Goal: Information Seeking & Learning: Check status

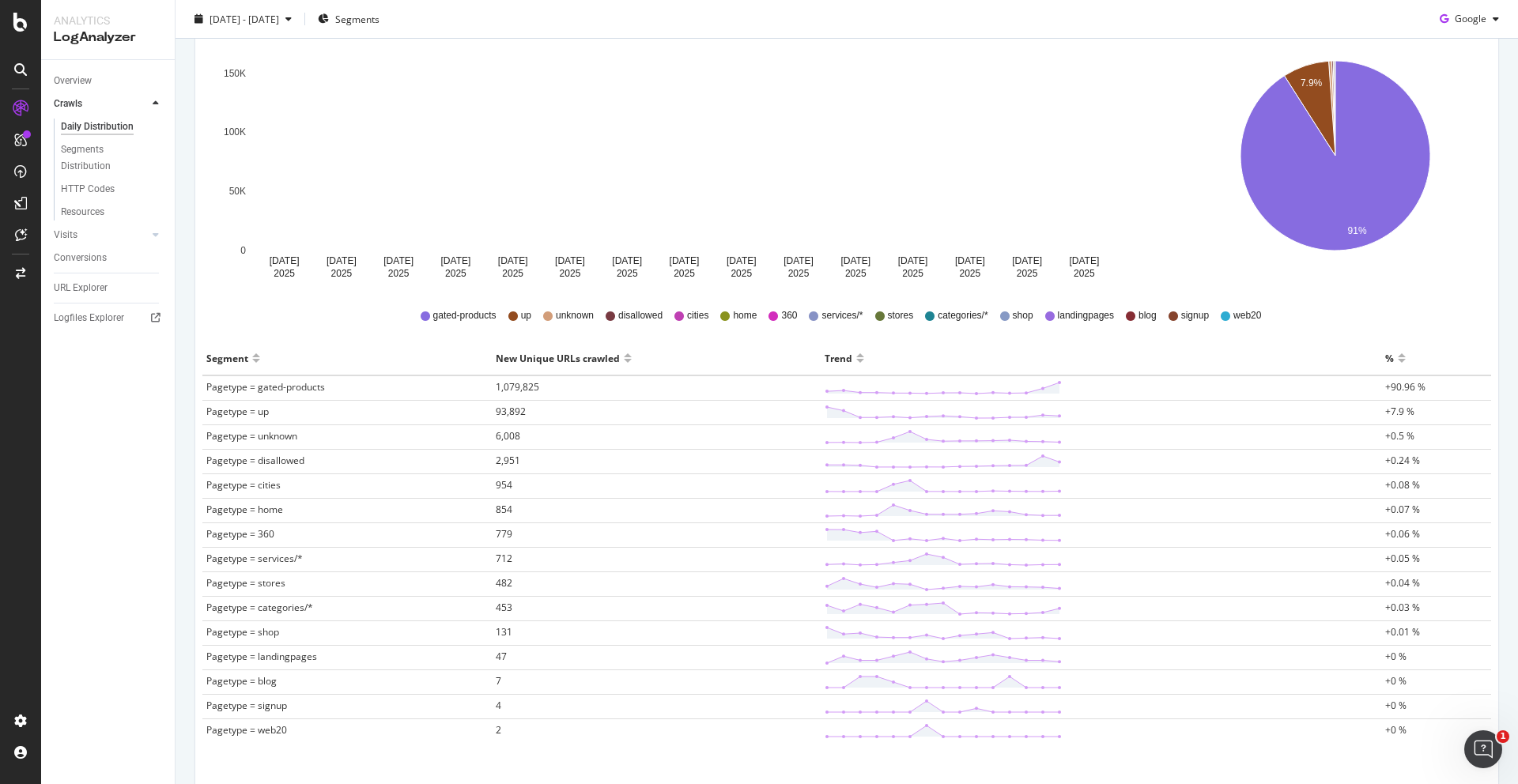
scroll to position [236, 0]
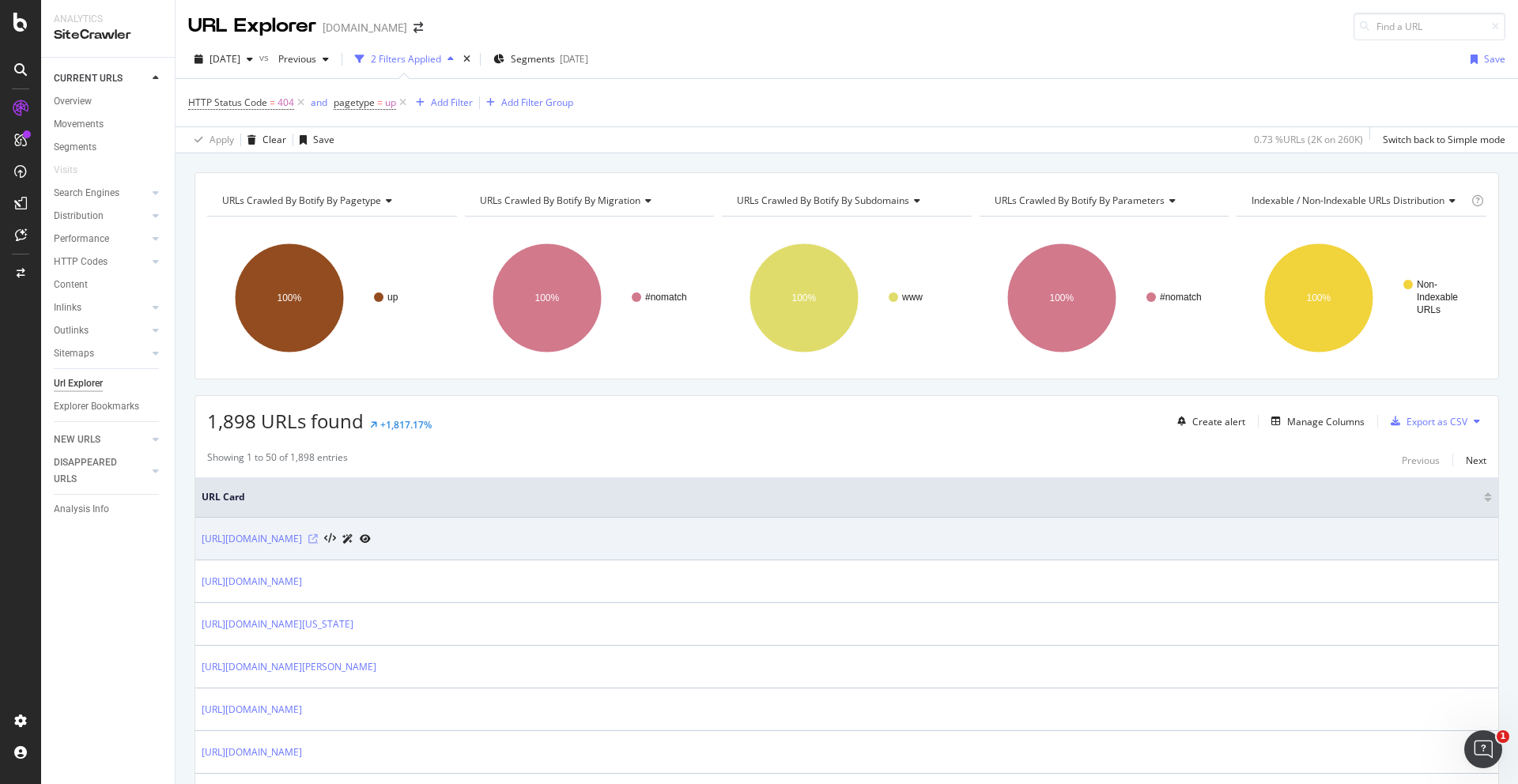
click at [318, 538] on icon at bounding box center [313, 539] width 10 height 10
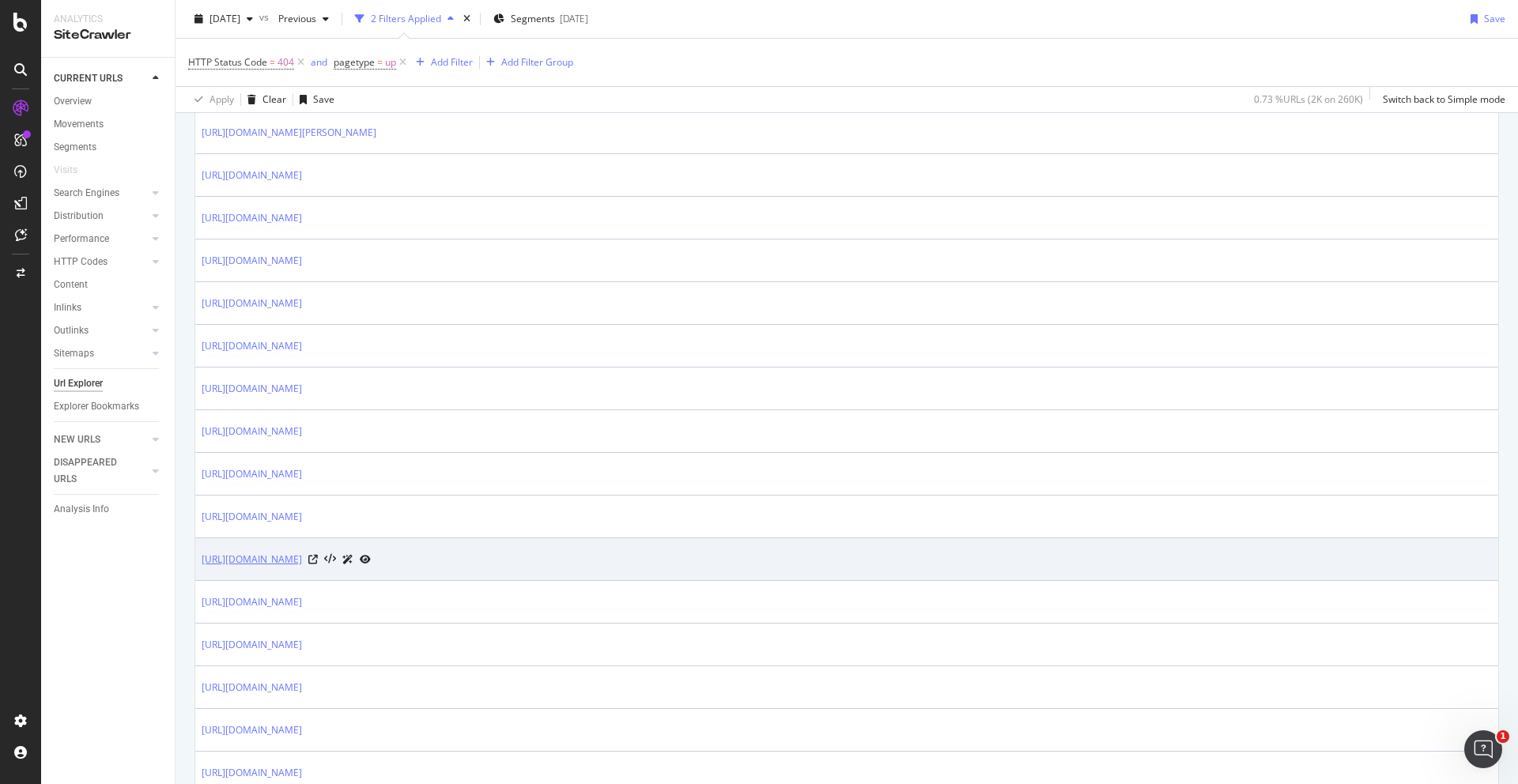
click at [302, 561] on link "[URL][DOMAIN_NAME]" at bounding box center [251, 559] width 101 height 16
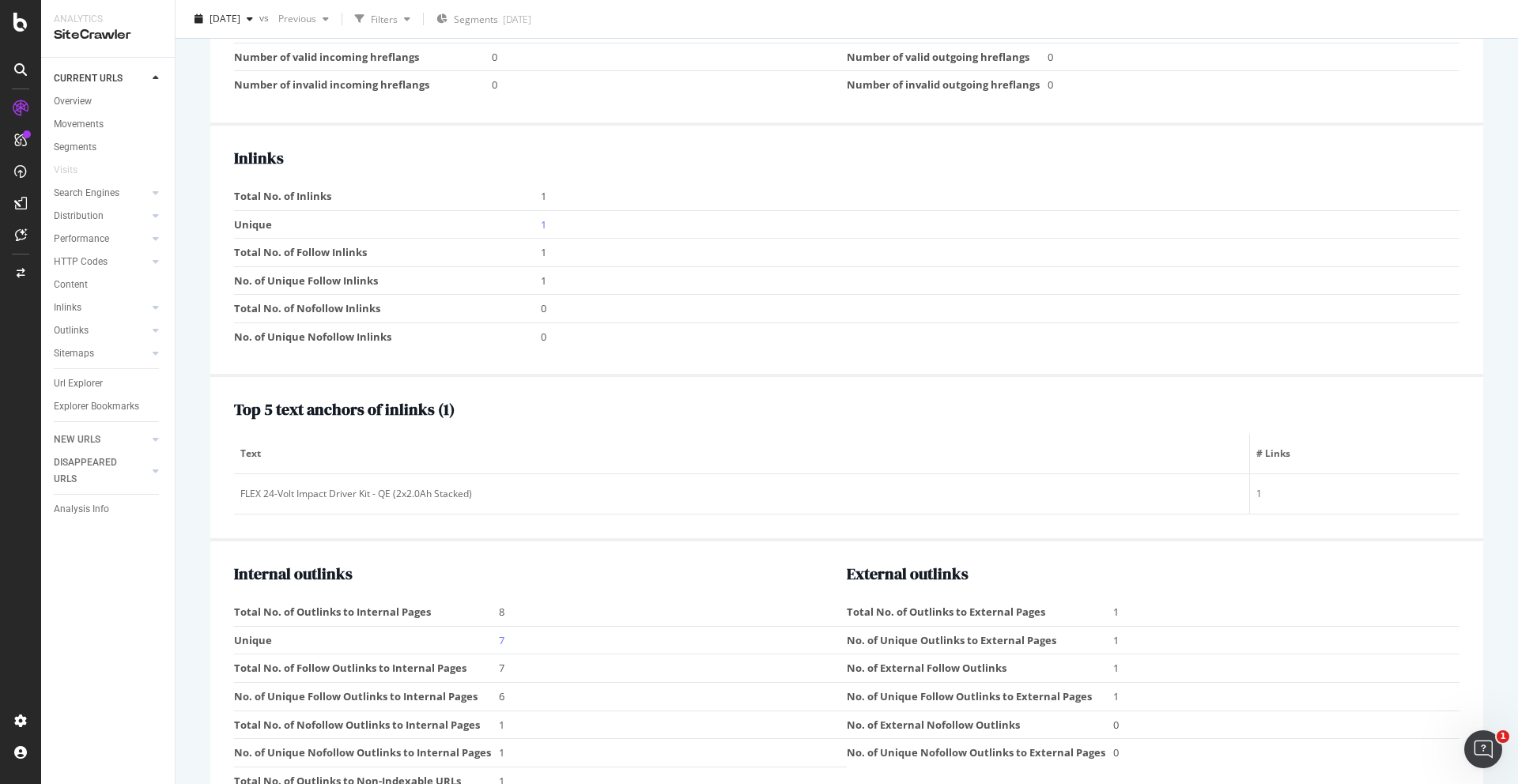
scroll to position [1647, 0]
